Goal: Task Accomplishment & Management: Use online tool/utility

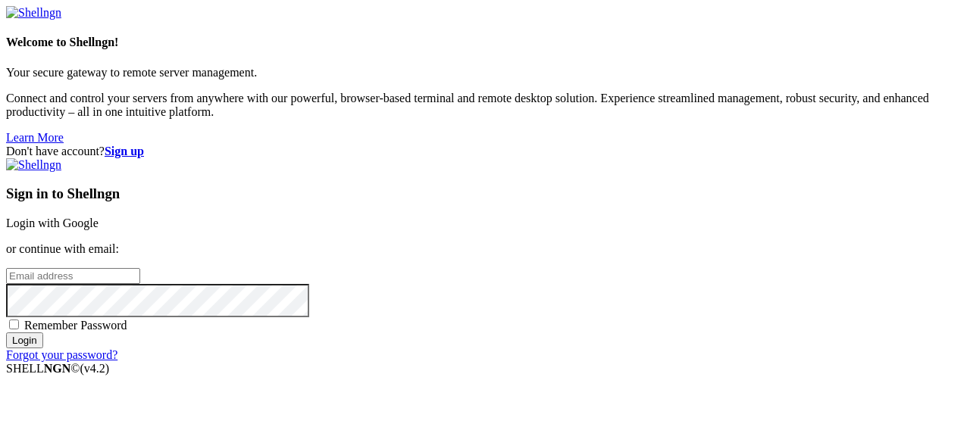
paste input "[EMAIL_ADDRESS][DOMAIN_NAME]"
type input "[EMAIL_ADDRESS][DOMAIN_NAME]"
click at [127, 319] on span "Remember Password" at bounding box center [75, 325] width 103 height 13
click at [19, 320] on input "Remember Password" at bounding box center [14, 325] width 10 height 10
checkbox input "true"
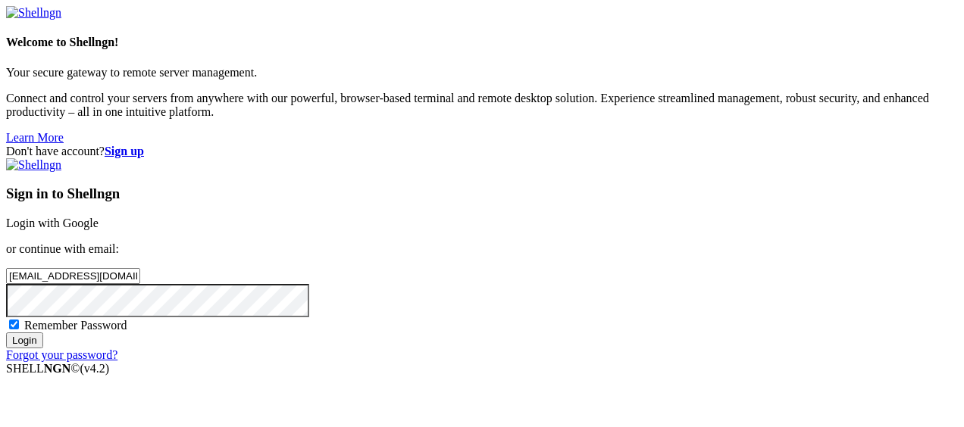
click at [552, 362] on div "Sign in to Shellngn Login with Google or continue with email: [EMAIL_ADDRESS][D…" at bounding box center [481, 260] width 951 height 204
click at [43, 348] on input "Login" at bounding box center [24, 341] width 37 height 16
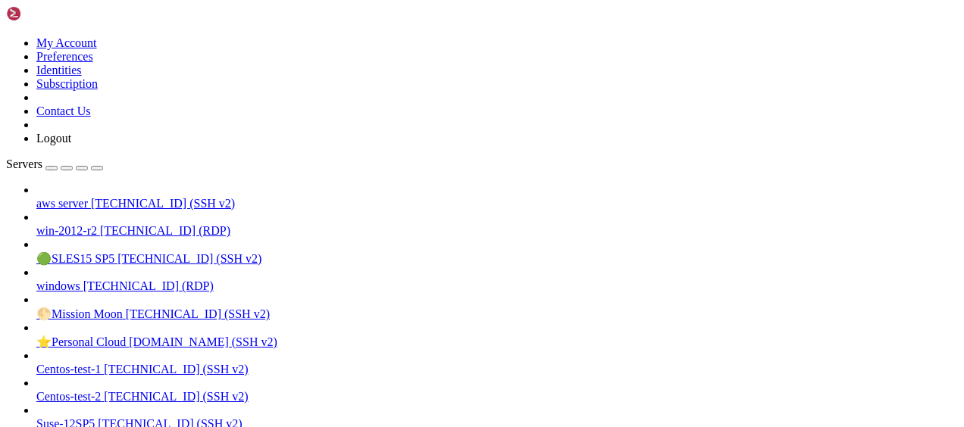
click at [88, 197] on span "aws server" at bounding box center [62, 203] width 52 height 13
drag, startPoint x: 108, startPoint y: 1073, endPoint x: 13, endPoint y: 1073, distance: 94.7
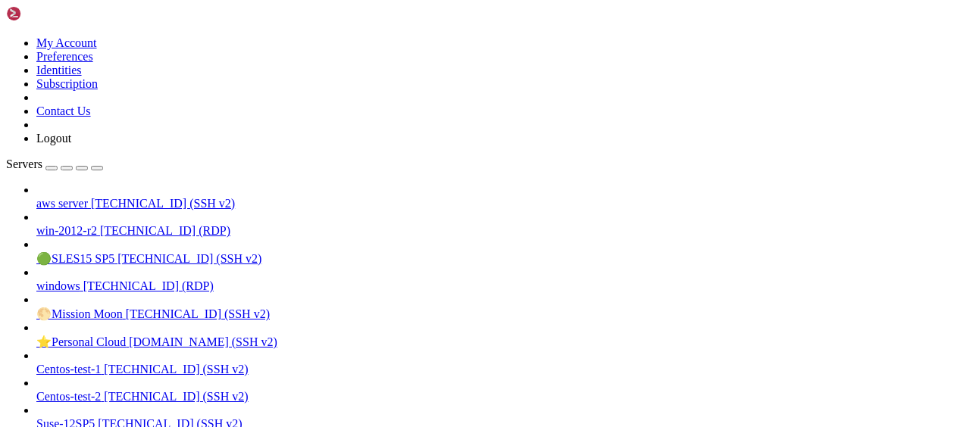
scroll to position [155, 0]
copy x-row "/home/ec2-user"
drag, startPoint x: 106, startPoint y: 1321, endPoint x: 14, endPoint y: 1322, distance: 92.4
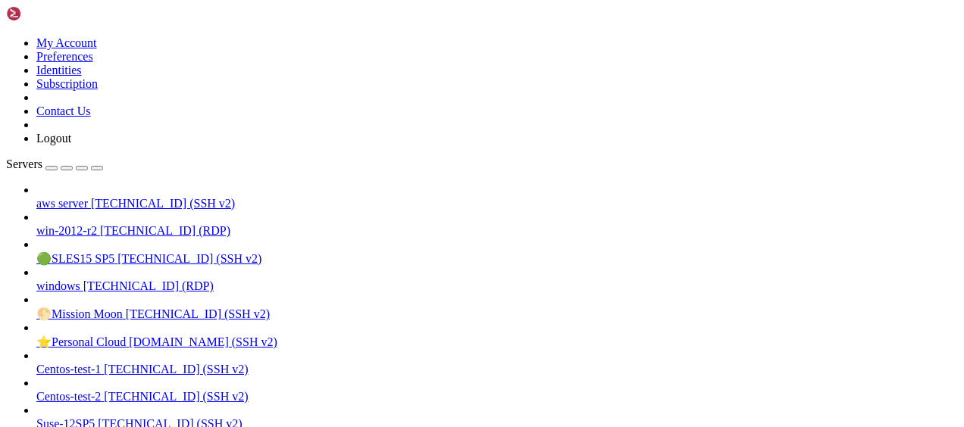
copy x-row "/home/postgres"
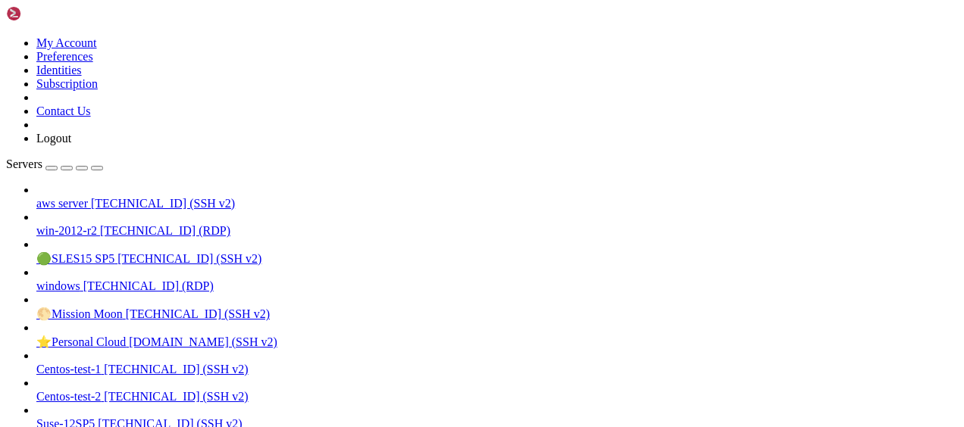
scroll to position [1120, 0]
drag, startPoint x: 455, startPoint y: 1329, endPoint x: 464, endPoint y: 1328, distance: 9.9
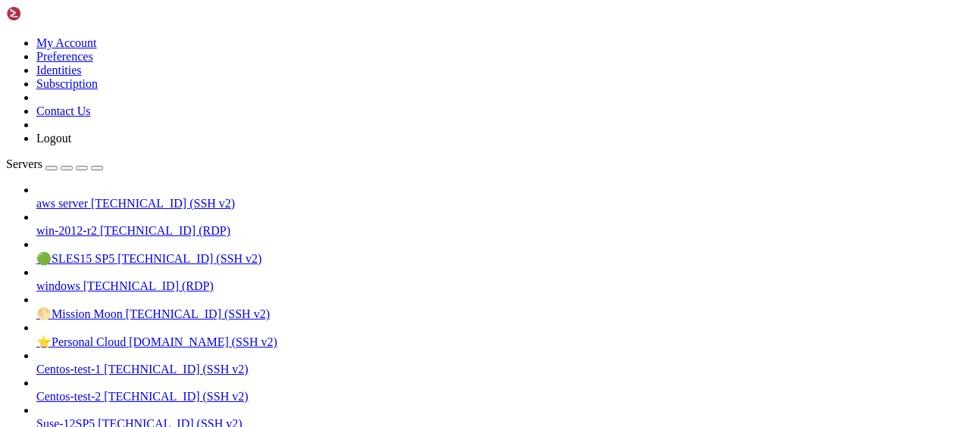
scroll to position [1983, 0]
click at [56, 197] on span "aws server" at bounding box center [62, 203] width 52 height 13
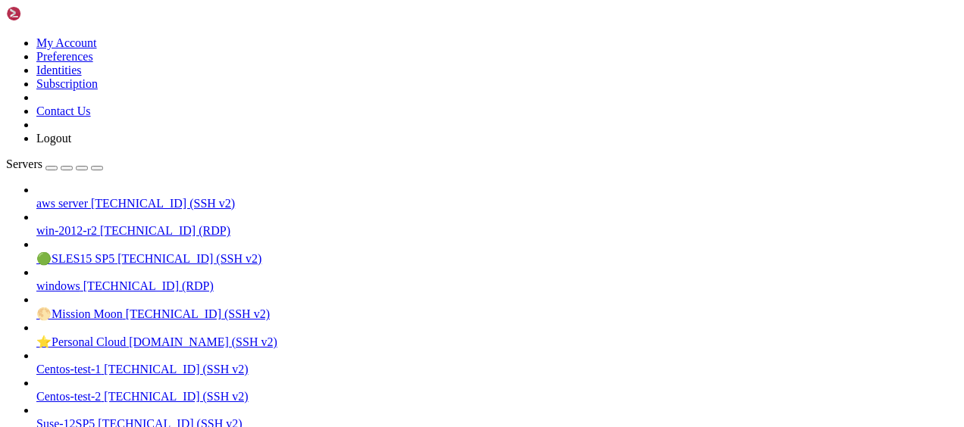
scroll to position [26, 0]
drag, startPoint x: 480, startPoint y: 1492, endPoint x: 289, endPoint y: 1495, distance: 190.9
copy x-row "/var/lib/postgresql/testdata1"
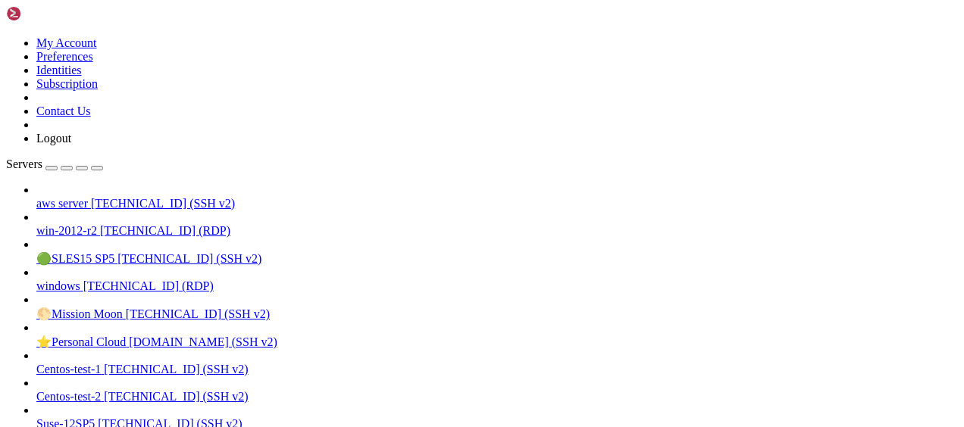
drag, startPoint x: 383, startPoint y: 1485, endPoint x: 574, endPoint y: 1485, distance: 190.9
